Goal: Information Seeking & Learning: Learn about a topic

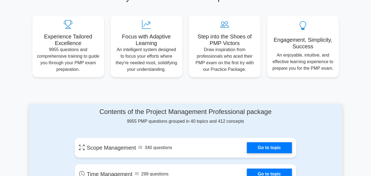
scroll to position [242, 0]
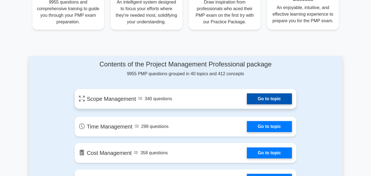
click at [247, 98] on link "Go to topic" at bounding box center [269, 98] width 45 height 11
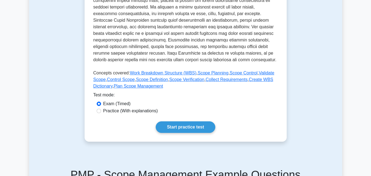
scroll to position [201, 0]
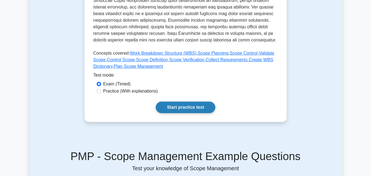
click at [188, 107] on link "Start practice test" at bounding box center [186, 108] width 60 height 12
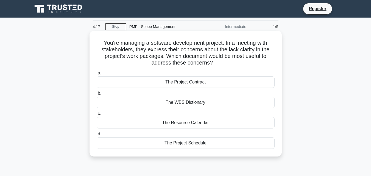
click at [178, 82] on div "The Project Contract" at bounding box center [186, 82] width 178 height 12
click at [97, 75] on input "a. The Project Contract" at bounding box center [97, 73] width 0 height 4
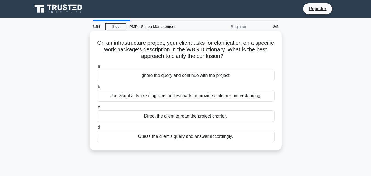
click at [189, 97] on div "Use visual aids like diagrams or flowcharts to provide a clearer understanding." at bounding box center [186, 96] width 178 height 12
click at [97, 89] on input "b. Use visual aids like diagrams or flowcharts to provide a clearer understandi…" at bounding box center [97, 87] width 0 height 4
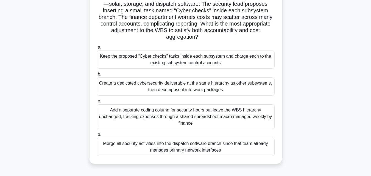
scroll to position [55, 0]
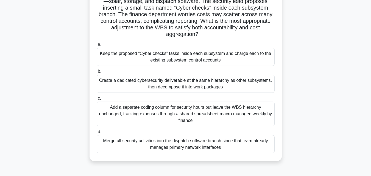
click at [199, 145] on div "Merge all security activities into the dispatch software branch since that team…" at bounding box center [186, 144] width 178 height 18
click at [97, 134] on input "d. Merge all security activities into the dispatch software branch since that t…" at bounding box center [97, 132] width 0 height 4
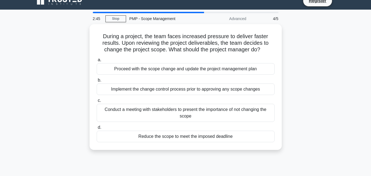
scroll to position [0, 0]
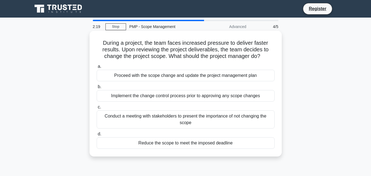
click at [160, 118] on div "Conduct a meeting with stakeholders to present the importance of not changing t…" at bounding box center [186, 119] width 178 height 18
click at [97, 109] on input "c. Conduct a meeting with stakeholders to present the importance of not changin…" at bounding box center [97, 108] width 0 height 4
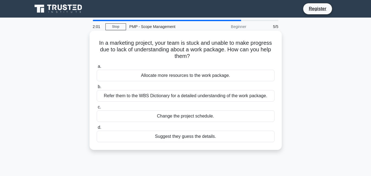
click at [167, 96] on div "Refer them to the WBS Dictionary for a detailed understanding of the work packa…" at bounding box center [186, 96] width 178 height 12
click at [97, 89] on input "b. Refer them to the WBS Dictionary for a detailed understanding of the work pa…" at bounding box center [97, 87] width 0 height 4
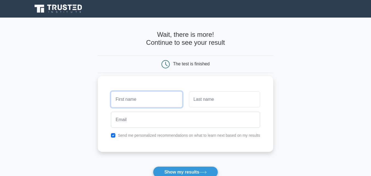
click at [129, 99] on input "text" at bounding box center [146, 100] width 71 height 16
type input "tshepo"
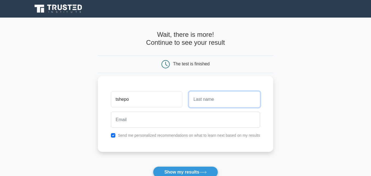
click at [209, 99] on input "text" at bounding box center [224, 100] width 71 height 16
type input "e"
type input "khanye"
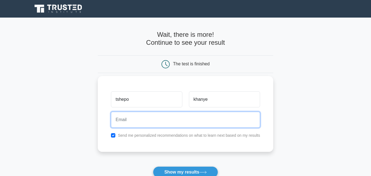
click at [163, 123] on input "email" at bounding box center [185, 120] width 149 height 16
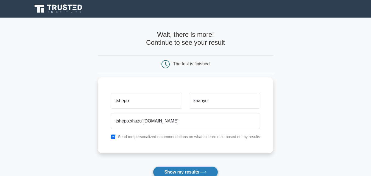
click at [179, 173] on button "Show my results" at bounding box center [185, 173] width 65 height 12
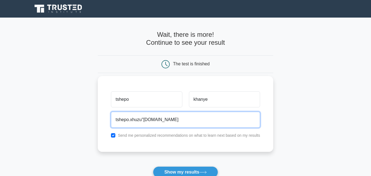
click at [143, 120] on input "tshepo.xhuzu"gmail.com" at bounding box center [185, 120] width 149 height 16
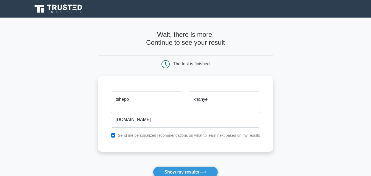
click at [151, 136] on label "Send me personalized recommendations on what to learn next based on my results" at bounding box center [189, 135] width 142 height 4
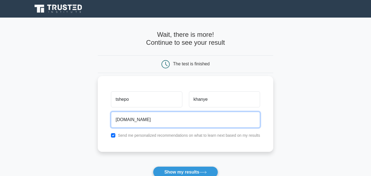
click at [142, 120] on input "tshepo.xhuzugmail.com" at bounding box center [185, 120] width 149 height 16
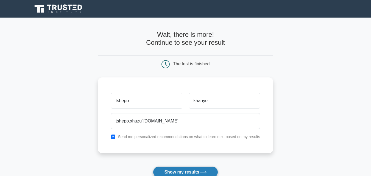
click at [187, 173] on button "Show my results" at bounding box center [185, 173] width 65 height 12
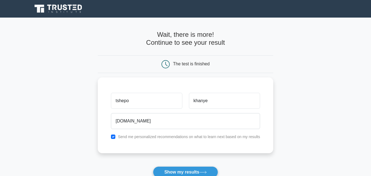
drag, startPoint x: 147, startPoint y: 118, endPoint x: 284, endPoint y: 94, distance: 139.3
click at [284, 94] on main "Wait, there is more! Continue to see your result The test is finished tshepo kh…" at bounding box center [185, 117] width 371 height 198
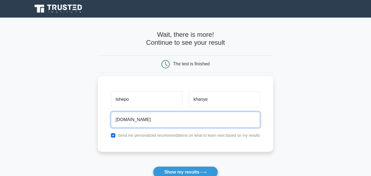
click at [142, 120] on input "tshepo.xhuzugmail.com" at bounding box center [185, 120] width 149 height 16
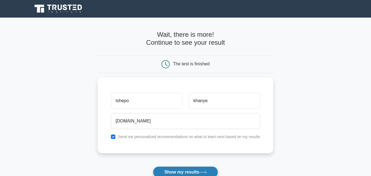
click at [195, 173] on button "Show my results" at bounding box center [185, 173] width 65 height 12
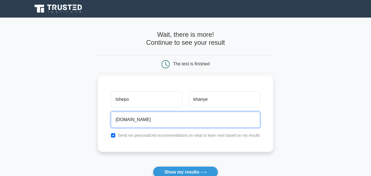
click at [161, 120] on input "tshepo.xhuzugmail.com" at bounding box center [185, 120] width 149 height 16
click at [166, 120] on input "tshepo.xhuzugmail.com" at bounding box center [185, 120] width 149 height 16
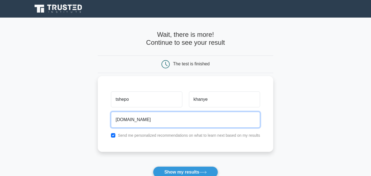
click at [166, 120] on input "tshepo.xhuzugmail.com" at bounding box center [185, 120] width 149 height 16
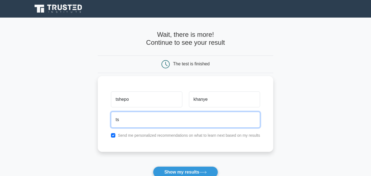
type input "t"
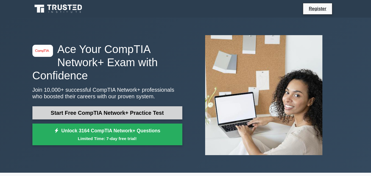
click at [112, 114] on link "Start Free CompTIA Network+ Practice Test" at bounding box center [107, 112] width 150 height 13
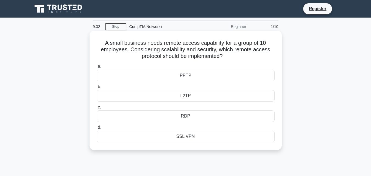
click at [190, 135] on div "SSL VPN" at bounding box center [186, 137] width 178 height 12
click at [97, 129] on input "d. SSL VPN" at bounding box center [97, 128] width 0 height 4
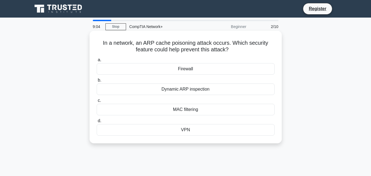
click at [187, 69] on div "Firewall" at bounding box center [186, 69] width 178 height 12
click at [97, 62] on input "a. Firewall" at bounding box center [97, 60] width 0 height 4
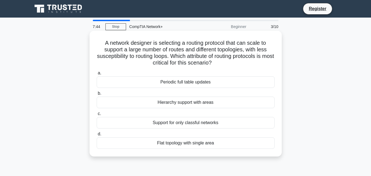
click at [190, 102] on div "Hierarchy support with areas" at bounding box center [186, 103] width 178 height 12
click at [97, 95] on input "b. Hierarchy support with areas" at bounding box center [97, 94] width 0 height 4
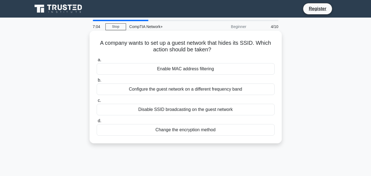
click at [196, 111] on div "Disable SSID broadcasting on the guest network" at bounding box center [186, 110] width 178 height 12
click at [97, 103] on input "c. Disable SSID broadcasting on the guest network" at bounding box center [97, 101] width 0 height 4
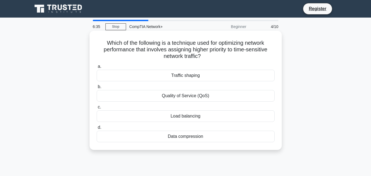
click at [187, 77] on div "Traffic shaping" at bounding box center [186, 76] width 178 height 12
click at [97, 68] on input "a. Traffic shaping" at bounding box center [97, 67] width 0 height 4
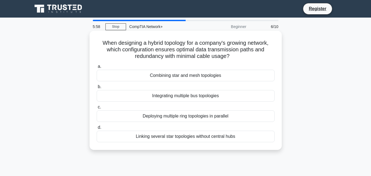
click at [199, 75] on div "Combining star and mesh topologies" at bounding box center [186, 76] width 178 height 12
click at [97, 68] on input "a. Combining star and mesh topologies" at bounding box center [97, 67] width 0 height 4
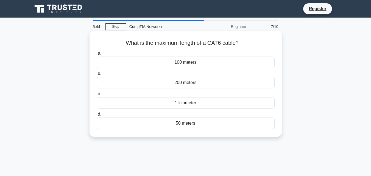
click at [189, 63] on div "100 meters" at bounding box center [186, 63] width 178 height 12
click at [97, 55] on input "a. 100 meters" at bounding box center [97, 54] width 0 height 4
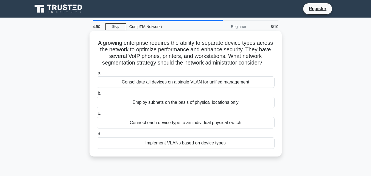
click at [184, 88] on div "Consolidate all devices on a single VLAN for unified management" at bounding box center [186, 82] width 178 height 12
click at [97, 75] on input "a. Consolidate all devices on a single VLAN for unified management" at bounding box center [97, 73] width 0 height 4
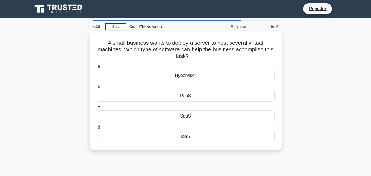
click at [188, 75] on div "Hypervisor" at bounding box center [186, 76] width 178 height 12
click at [97, 68] on input "a. Hypervisor" at bounding box center [97, 67] width 0 height 4
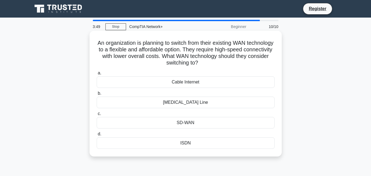
click at [182, 123] on div "SD-WAN" at bounding box center [186, 123] width 178 height 12
click at [97, 116] on input "c. SD-WAN" at bounding box center [97, 114] width 0 height 4
